Goal: Information Seeking & Learning: Learn about a topic

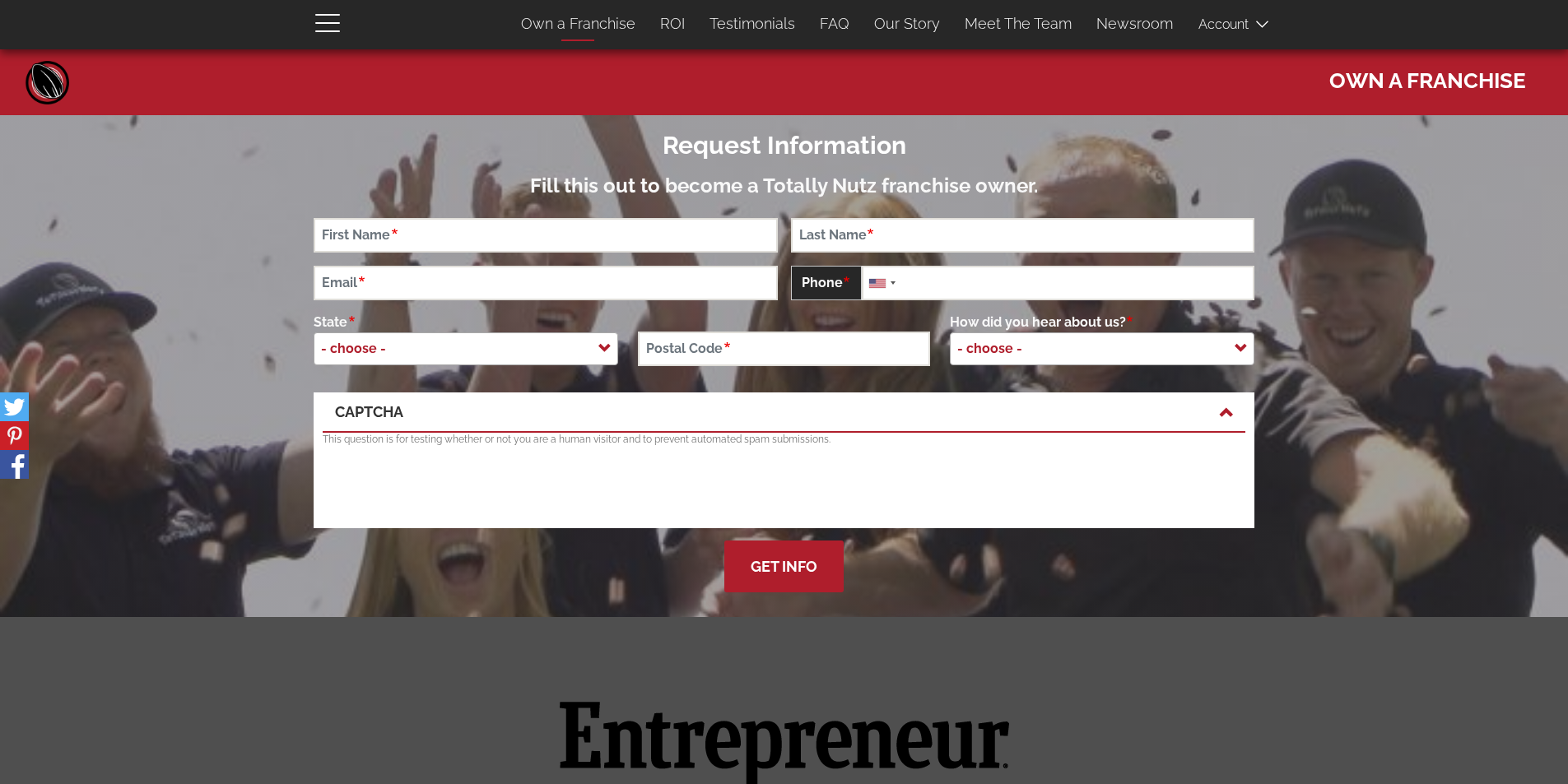
click at [566, 24] on link "Own a Franchise" at bounding box center [578, 24] width 139 height 35
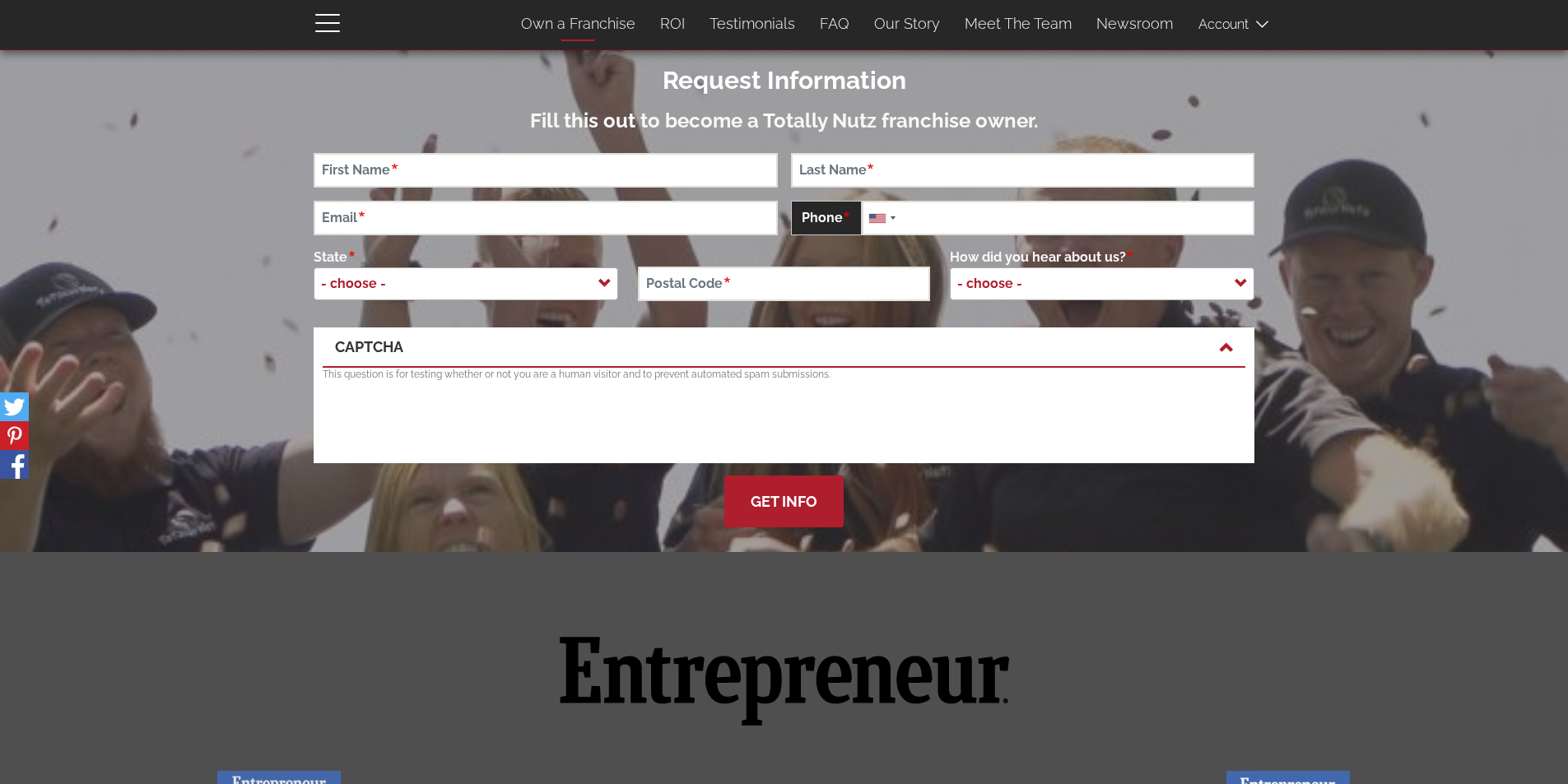
scroll to position [107, 0]
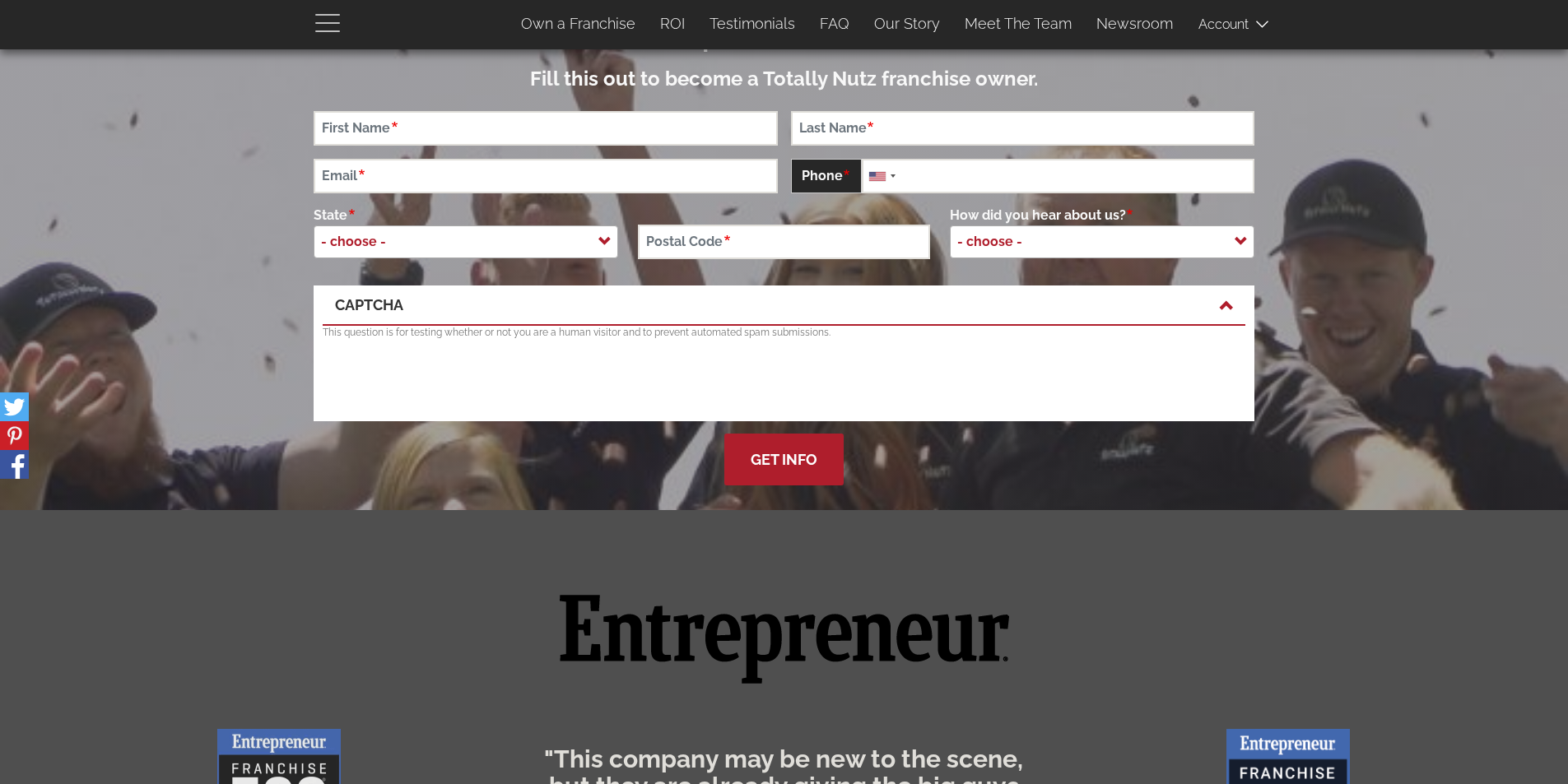
click at [326, 20] on span "button" at bounding box center [331, 22] width 33 height 20
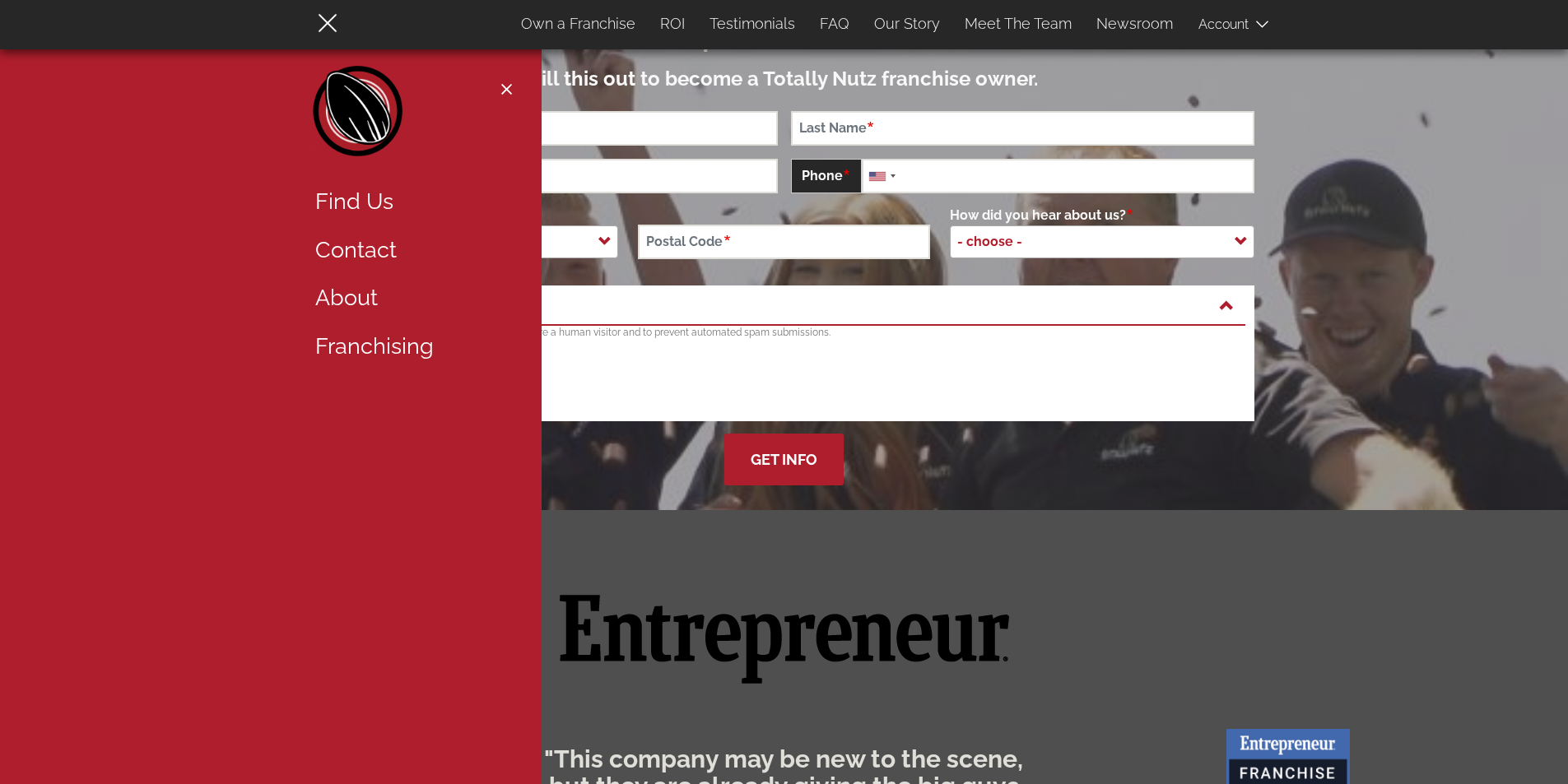
click at [353, 300] on link "About" at bounding box center [410, 298] width 214 height 49
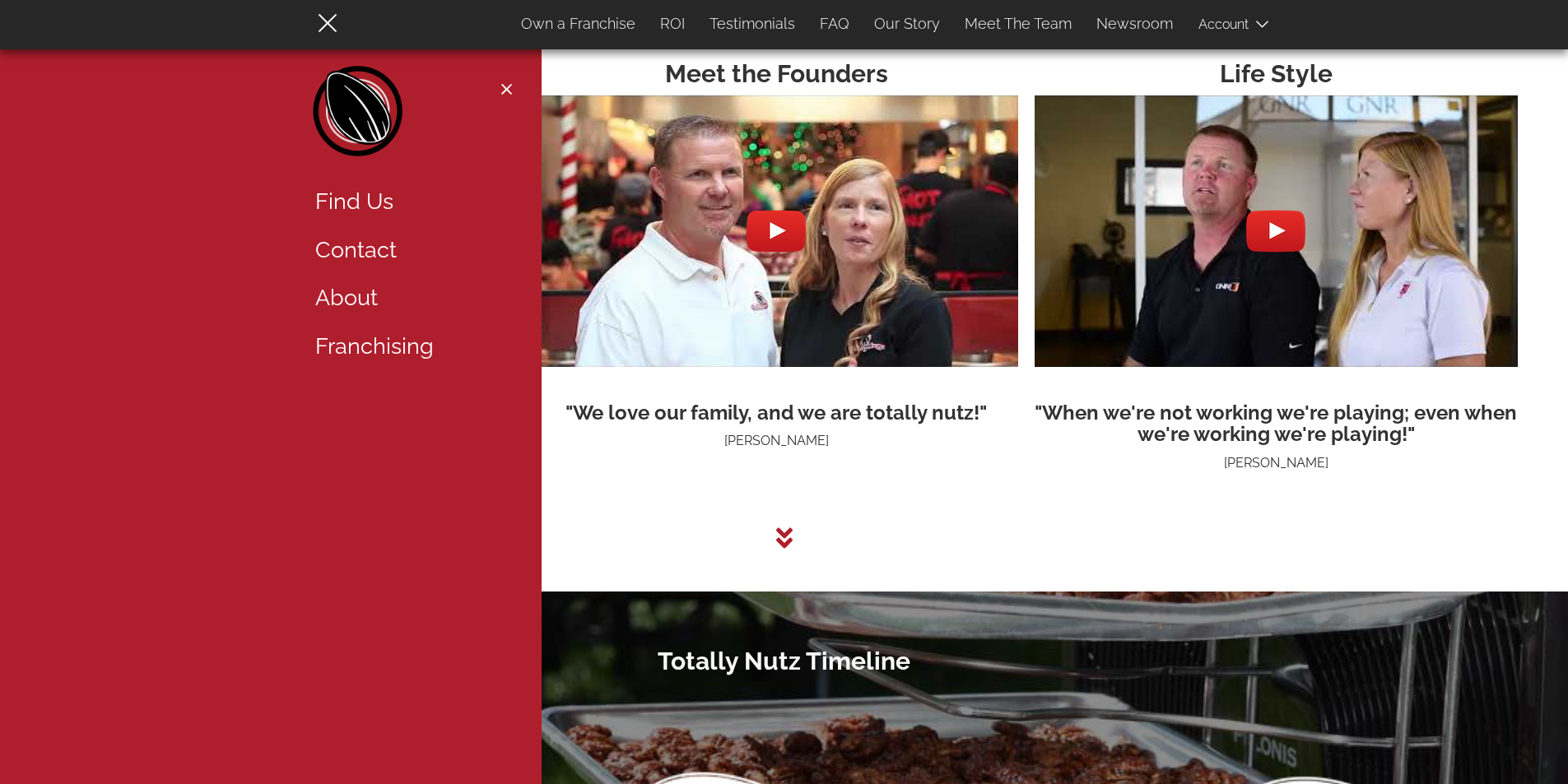
click at [655, 531] on div at bounding box center [784, 540] width 1513 height 24
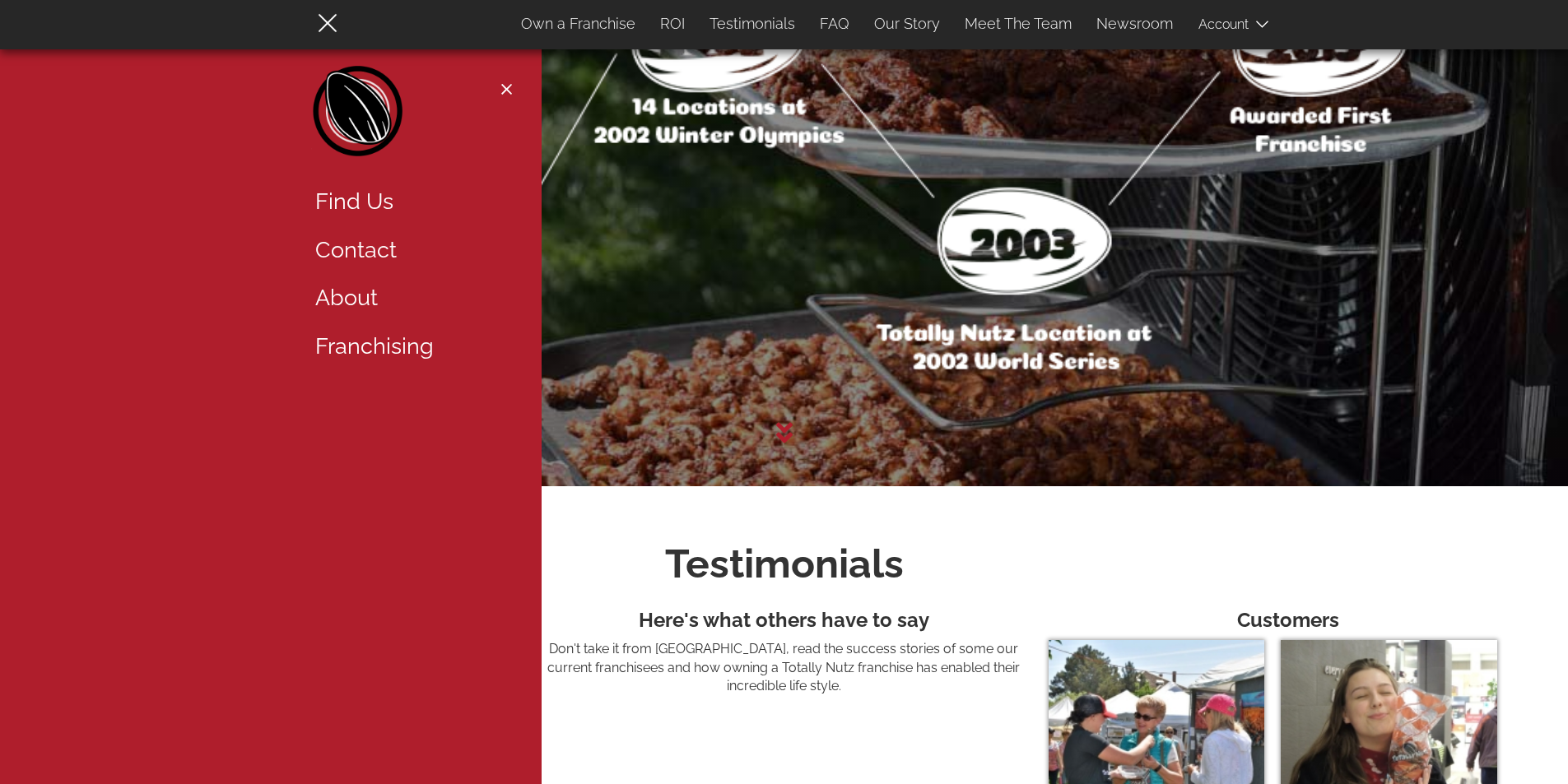
scroll to position [4883, 0]
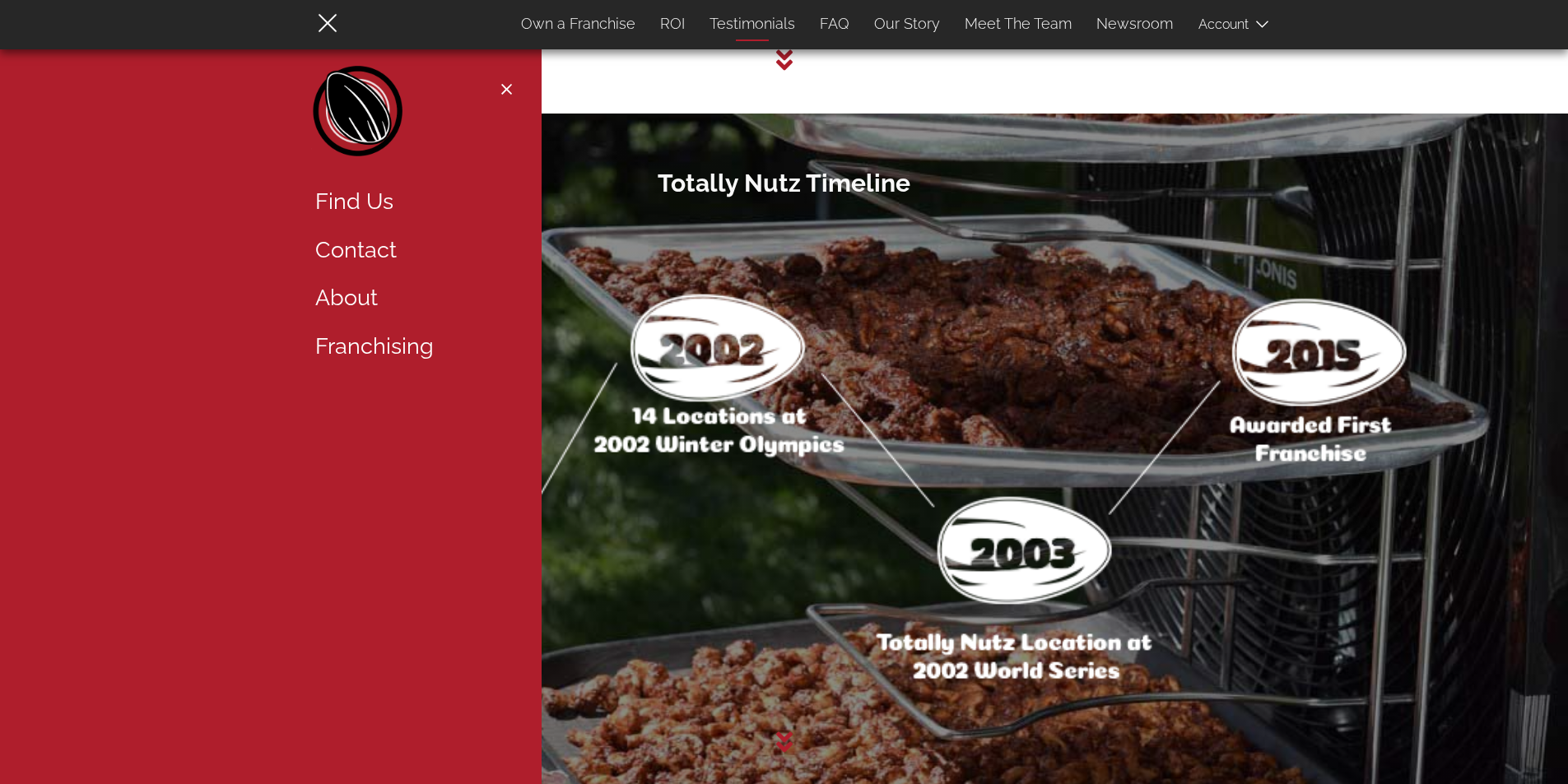
click at [761, 19] on link "Testimonials" at bounding box center [752, 24] width 110 height 35
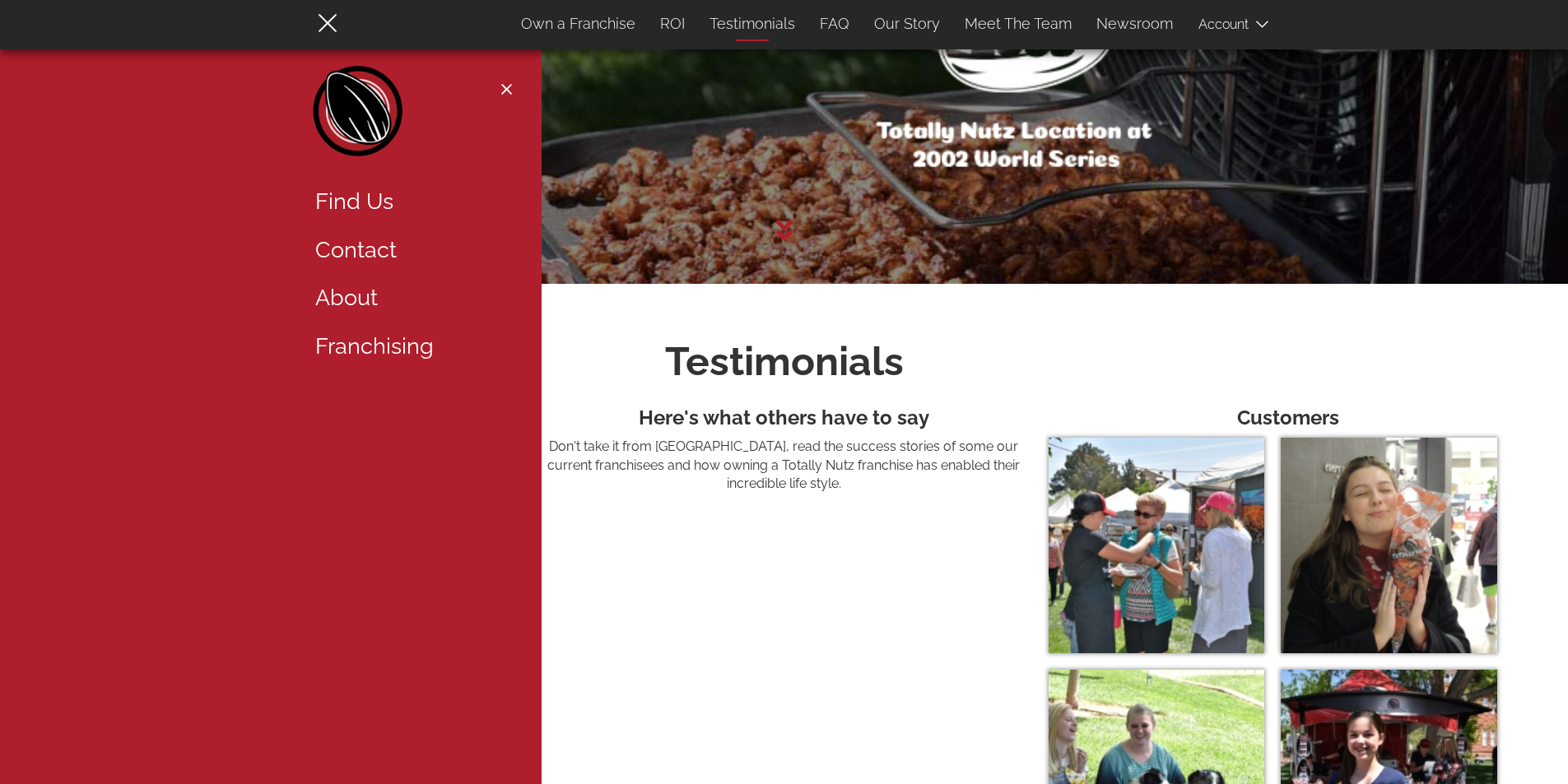
scroll to position [5674, 0]
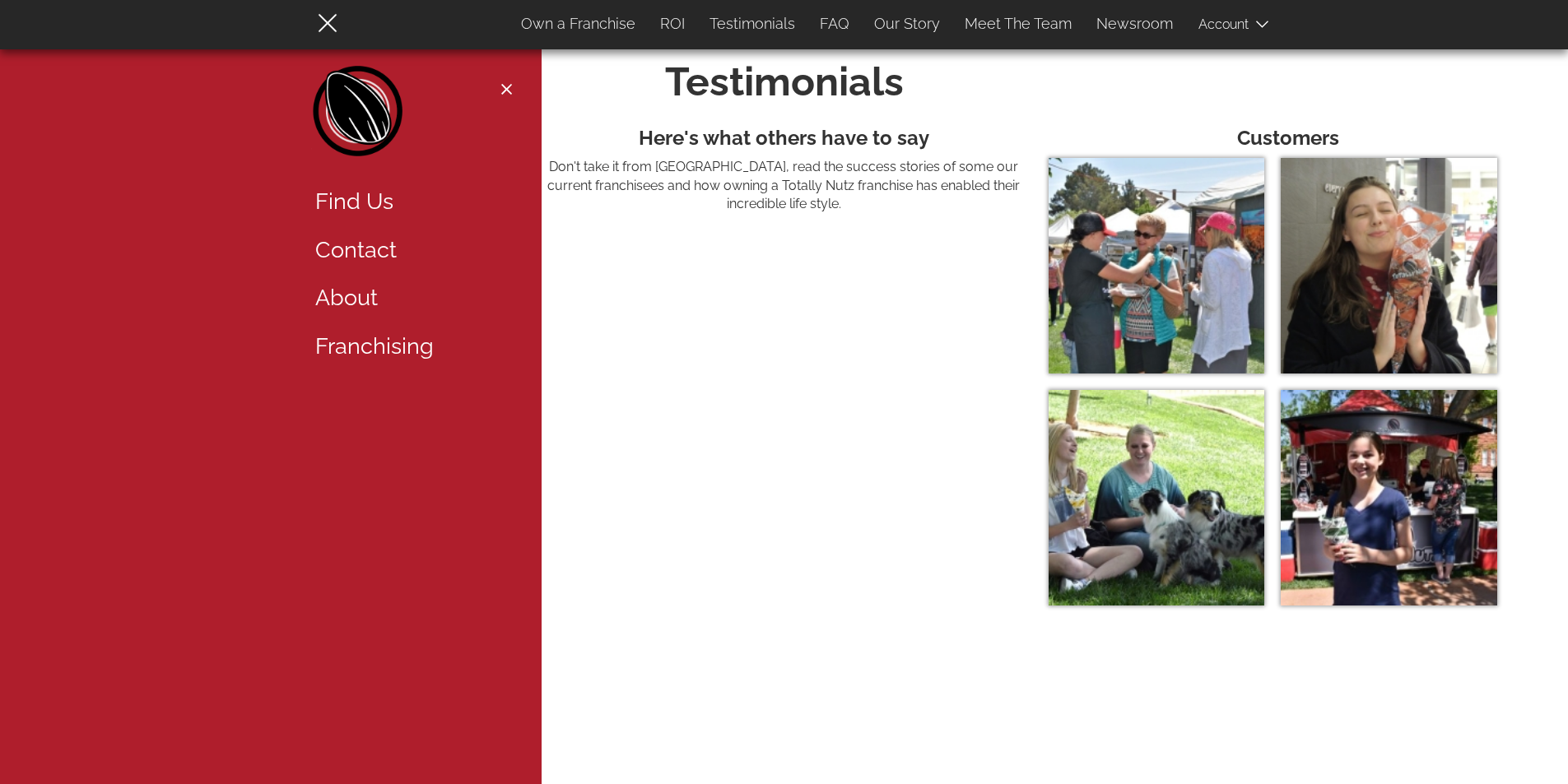
click at [1150, 520] on img at bounding box center [1156, 497] width 215 height 215
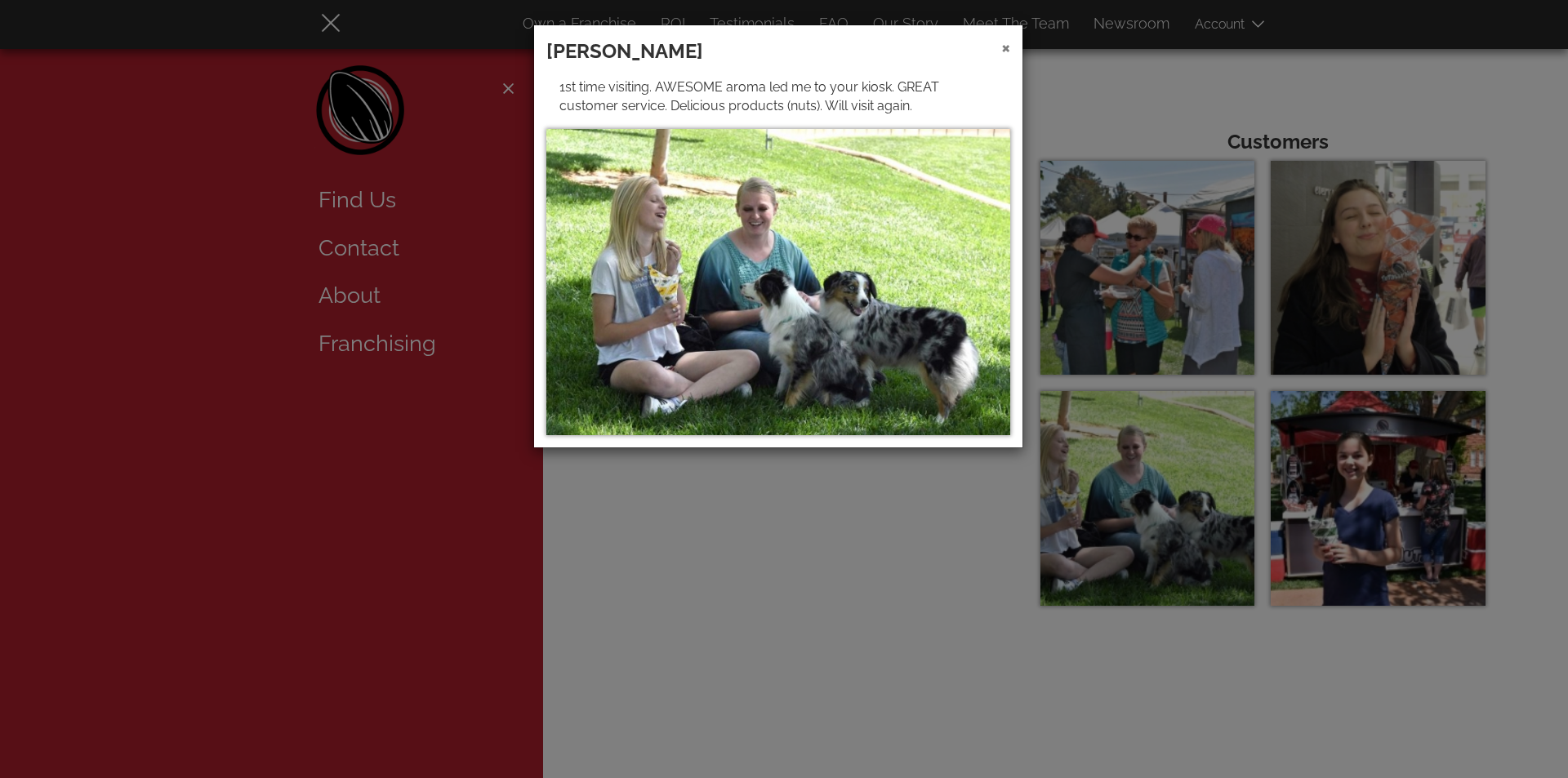
click at [1003, 43] on span "×" at bounding box center [1006, 47] width 9 height 23
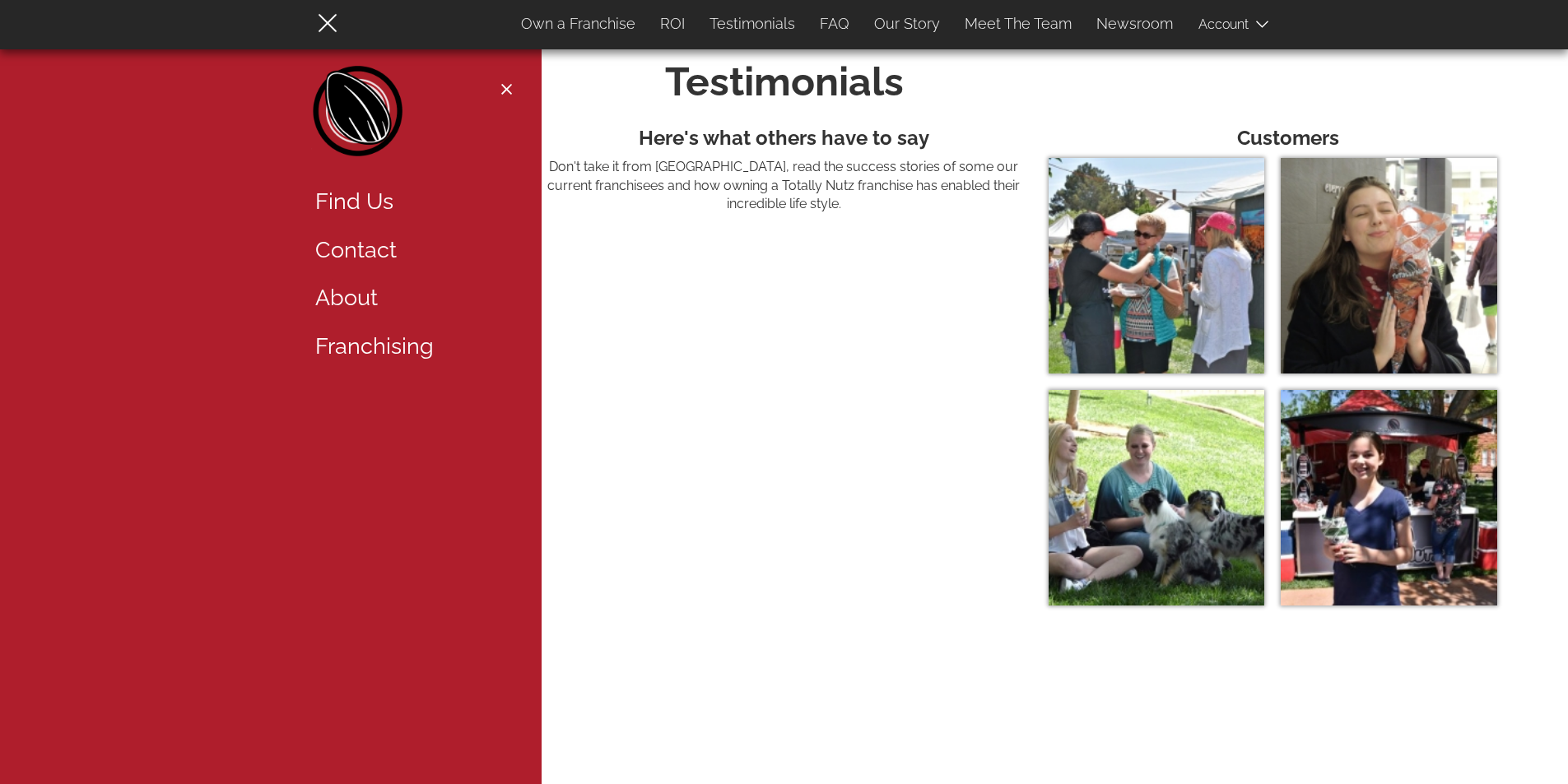
click at [1330, 482] on img at bounding box center [1388, 497] width 215 height 215
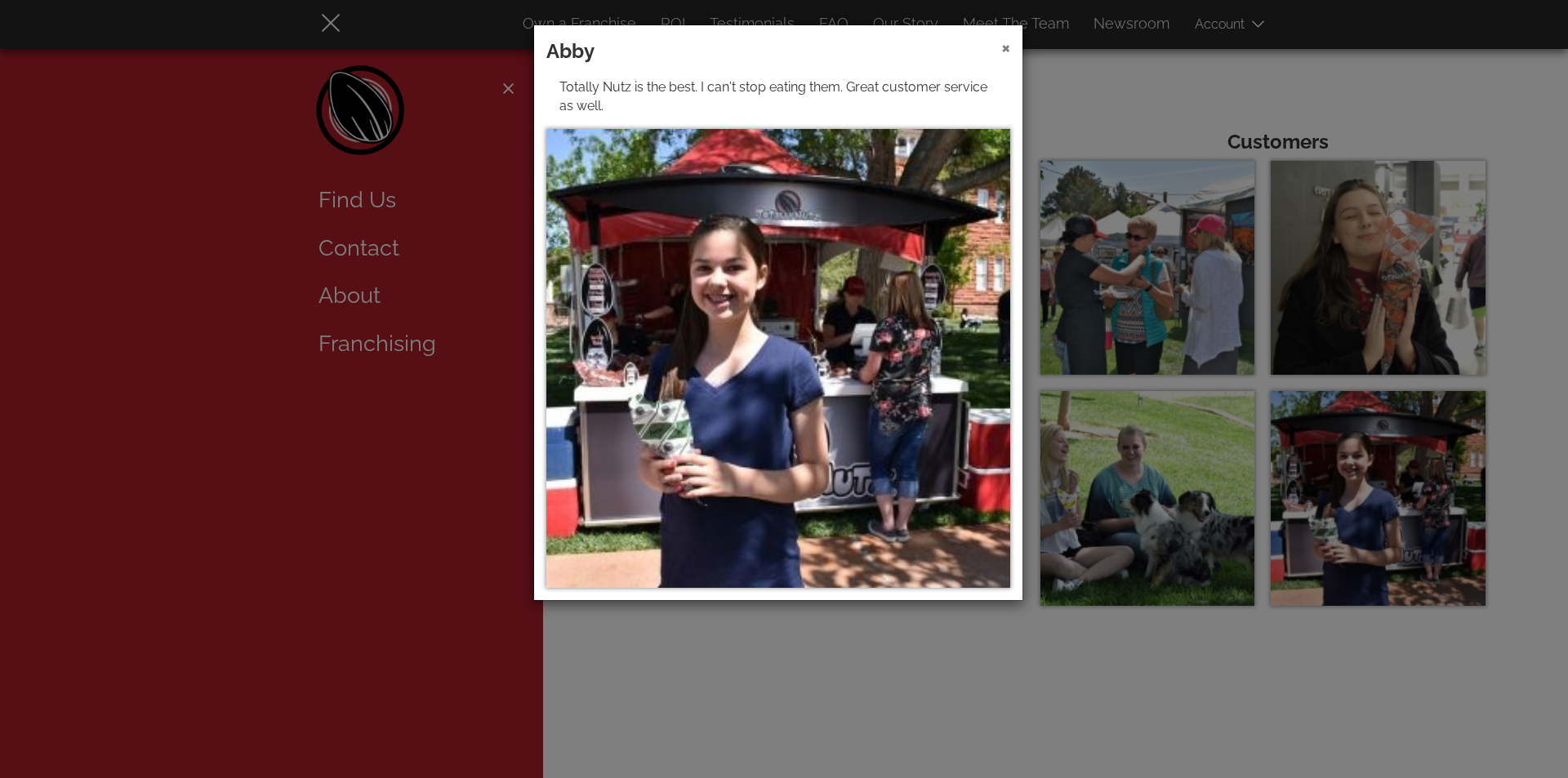
click at [1003, 43] on span "×" at bounding box center [1006, 47] width 9 height 23
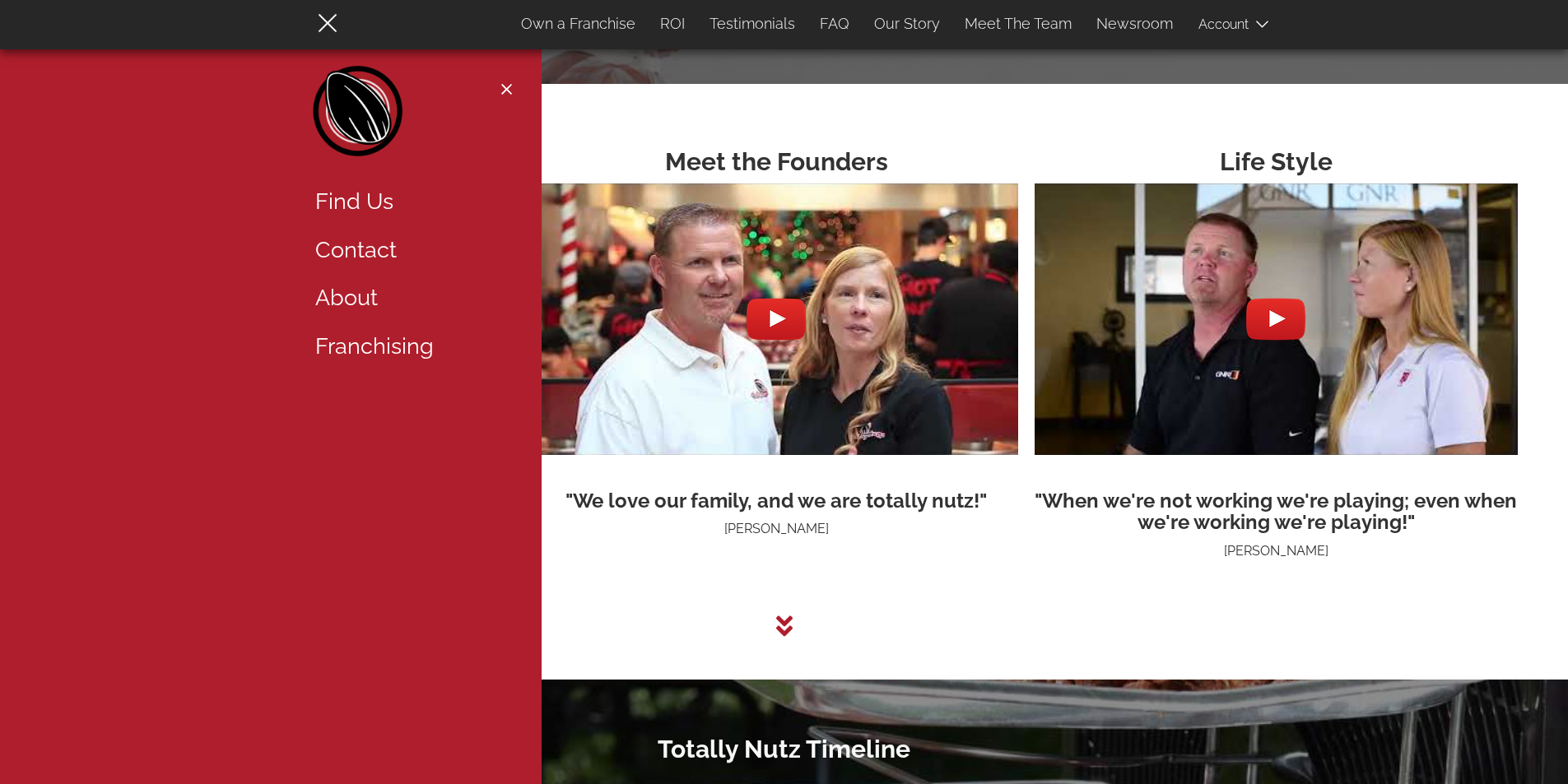
scroll to position [4165, 0]
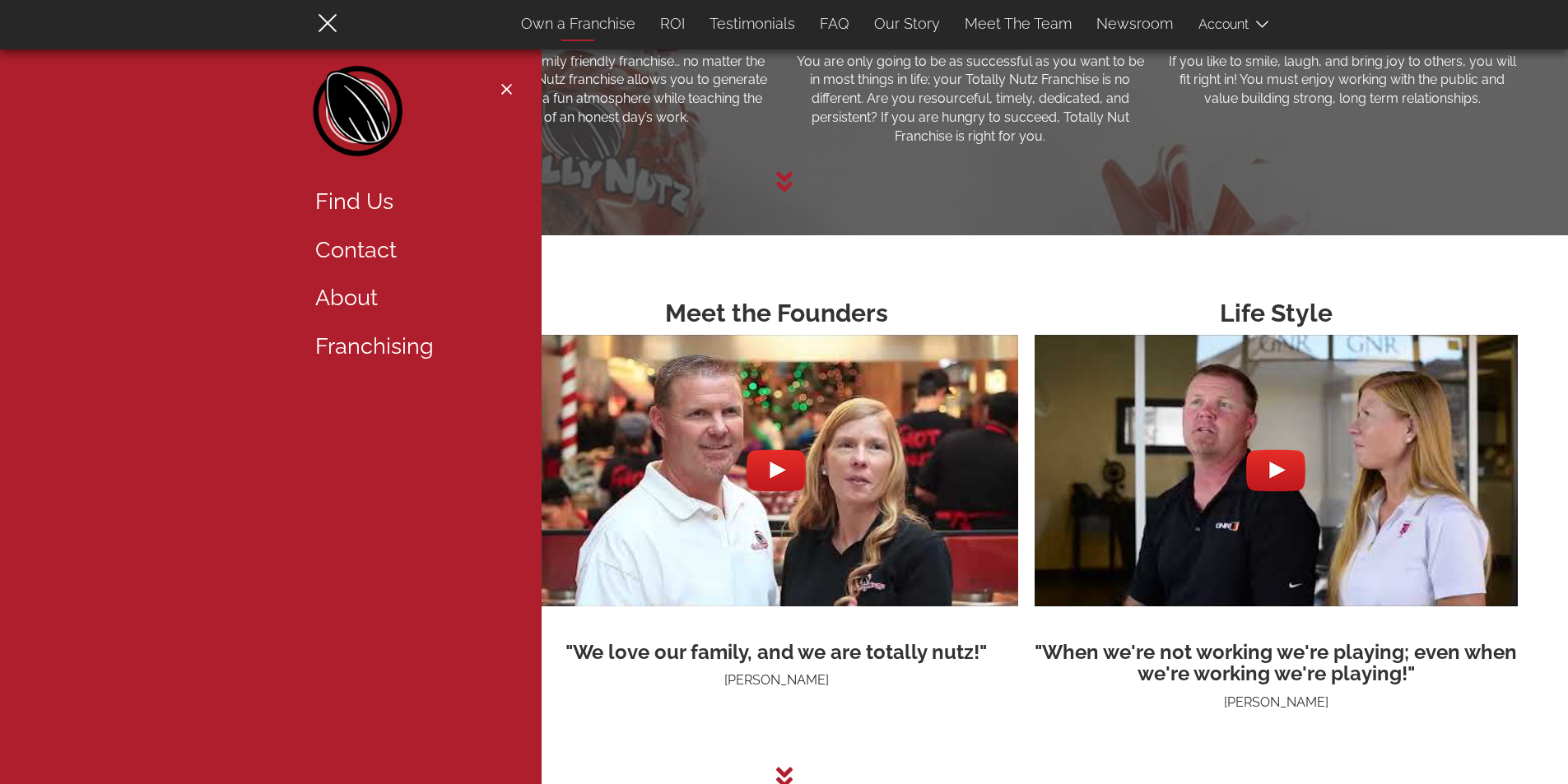
click at [610, 17] on link "Own a Franchise" at bounding box center [578, 24] width 139 height 35
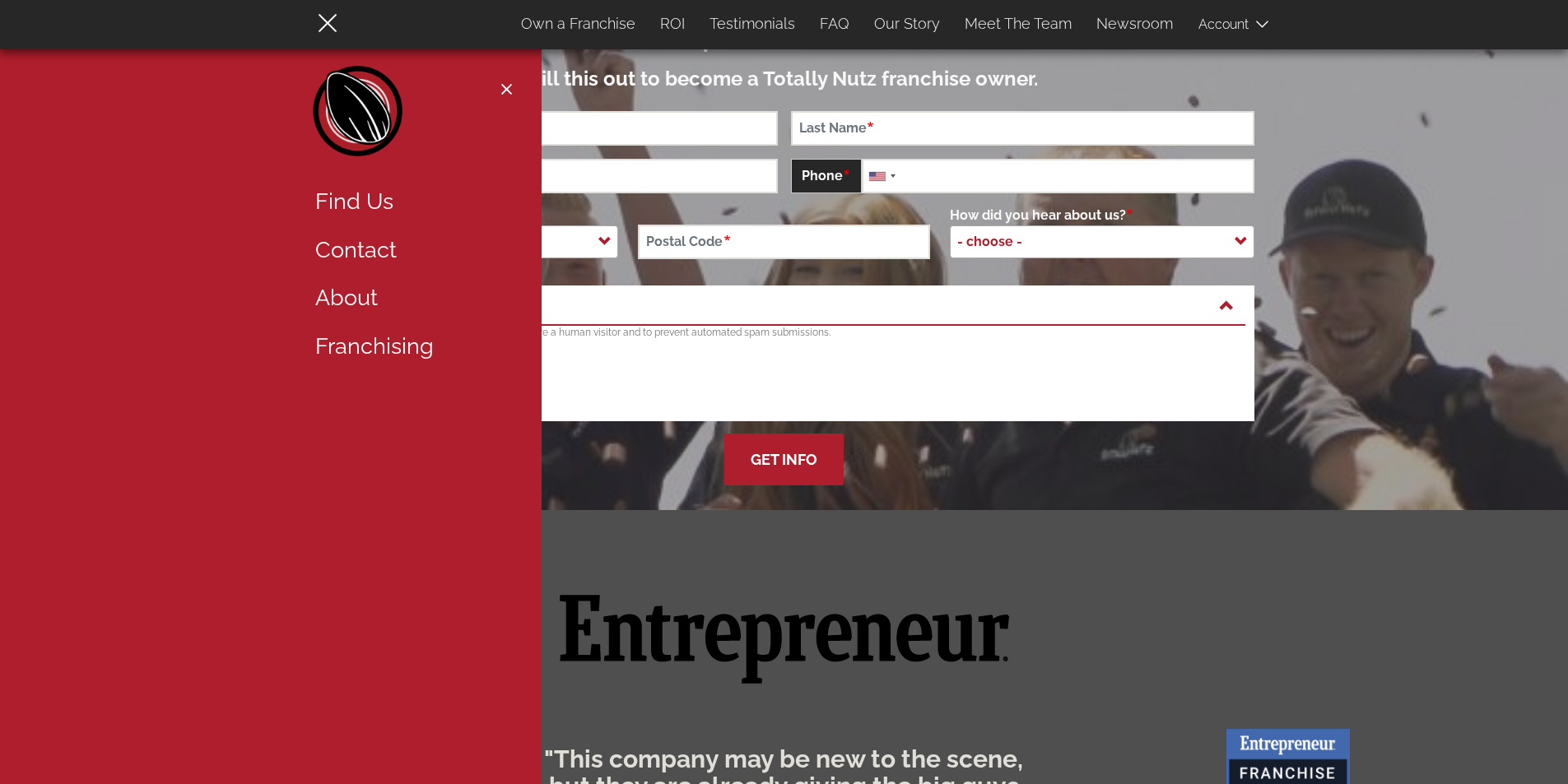
click at [515, 95] on button "Close navigation" at bounding box center [507, 89] width 21 height 13
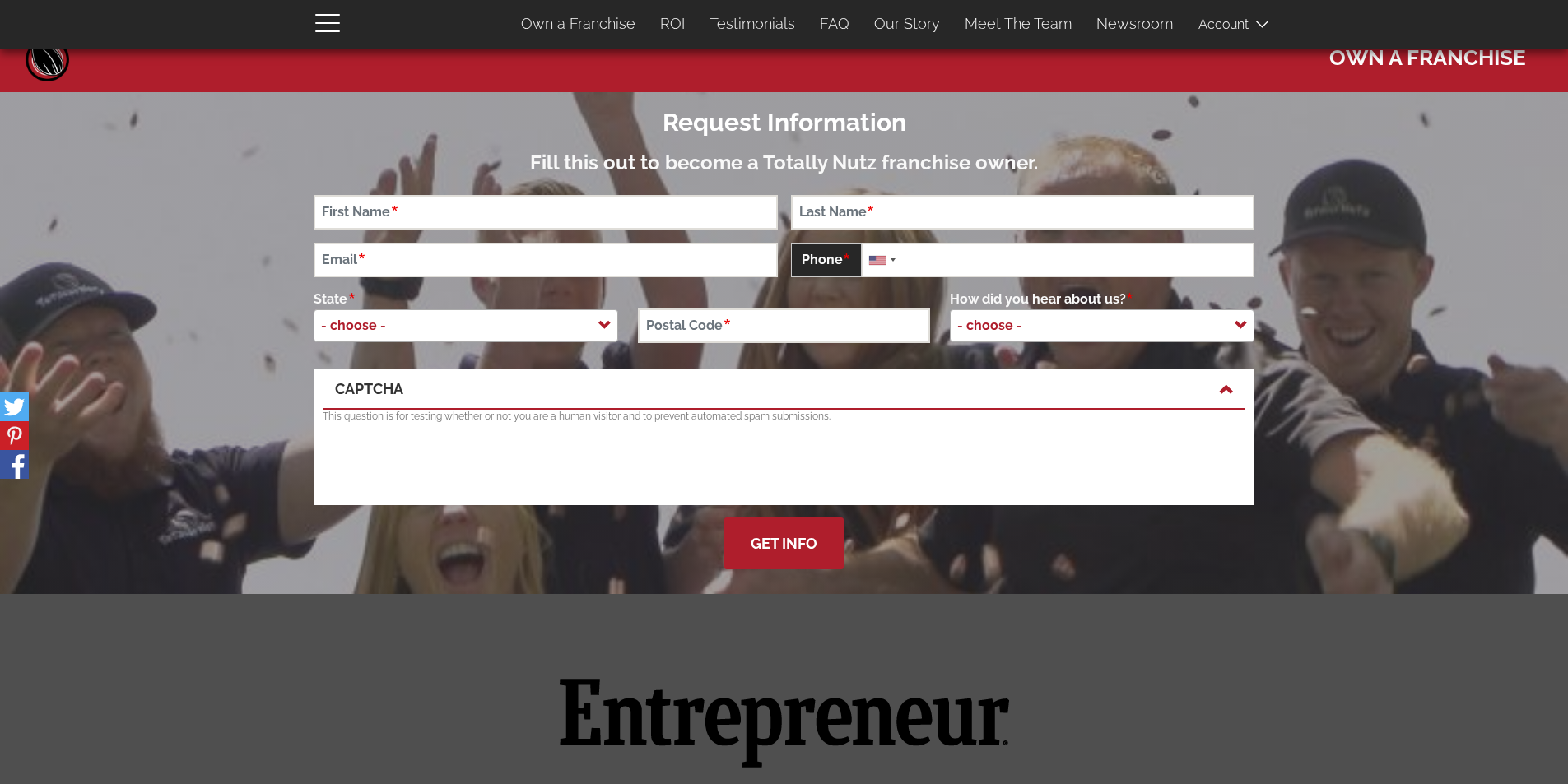
scroll to position [0, 0]
